Goal: Check status: Check status

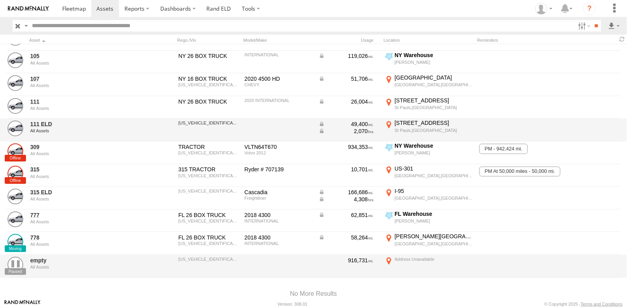
scroll to position [65, 0]
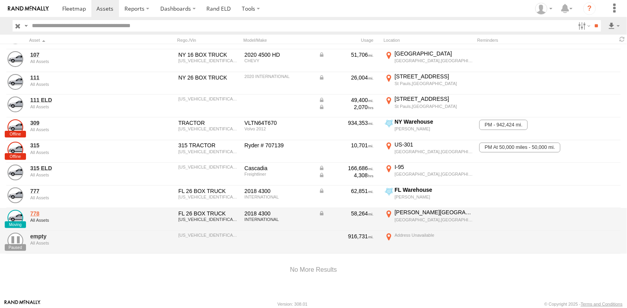
click at [36, 210] on link "778" at bounding box center [84, 213] width 108 height 7
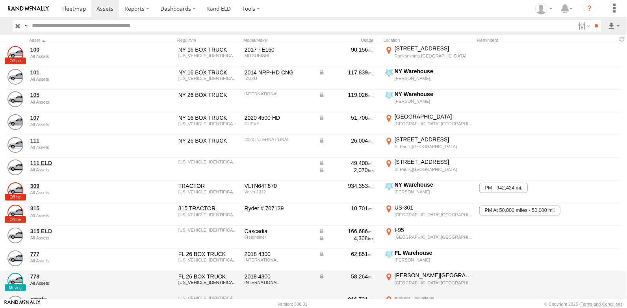
click at [403, 274] on div "Fisher Island Dr" at bounding box center [434, 275] width 78 height 7
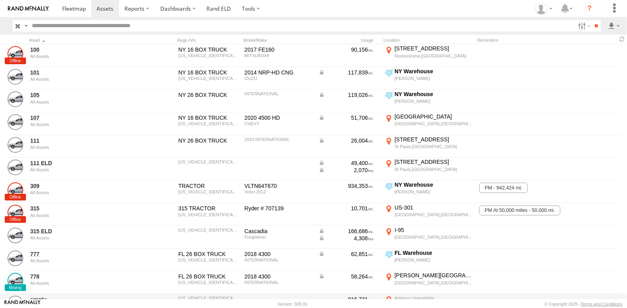
click at [0, 0] on label "×" at bounding box center [0, 0] width 0 height 0
click at [79, 13] on link at bounding box center [74, 8] width 35 height 17
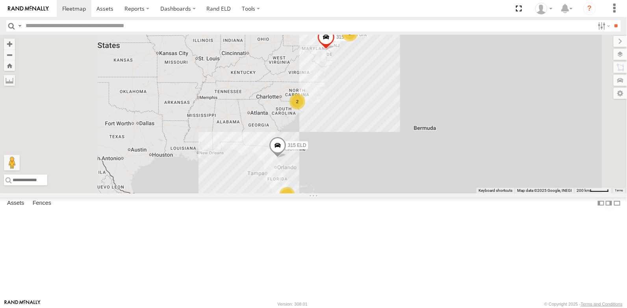
click at [0, 0] on link at bounding box center [0, 0] width 0 height 0
drag, startPoint x: 386, startPoint y: 248, endPoint x: 128, endPoint y: 52, distance: 324.8
click at [0, 0] on span at bounding box center [0, 0] width 0 height 0
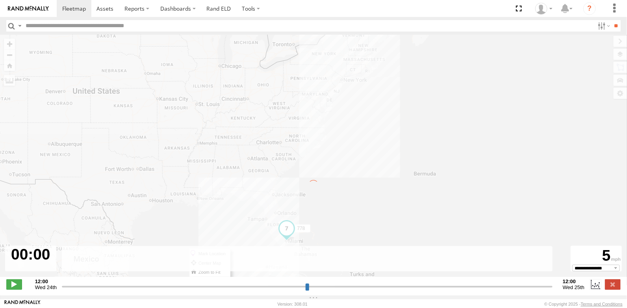
type input "**********"
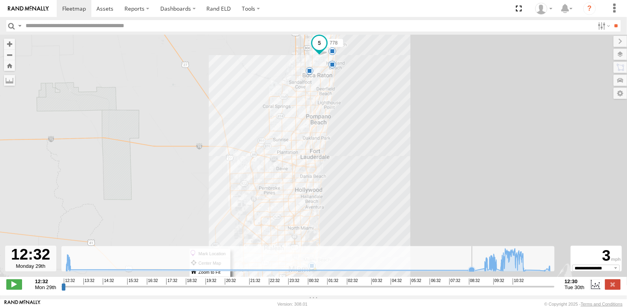
click at [471, 273] on icon at bounding box center [472, 270] width 6 height 6
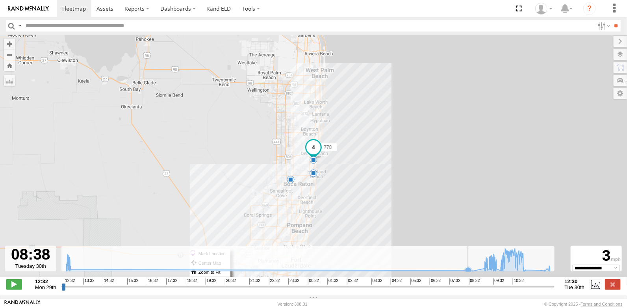
click at [457, 271] on icon at bounding box center [307, 259] width 491 height 23
click at [467, 273] on icon at bounding box center [468, 270] width 6 height 6
click at [473, 274] on icon at bounding box center [472, 271] width 6 height 6
